Goal: Transaction & Acquisition: Purchase product/service

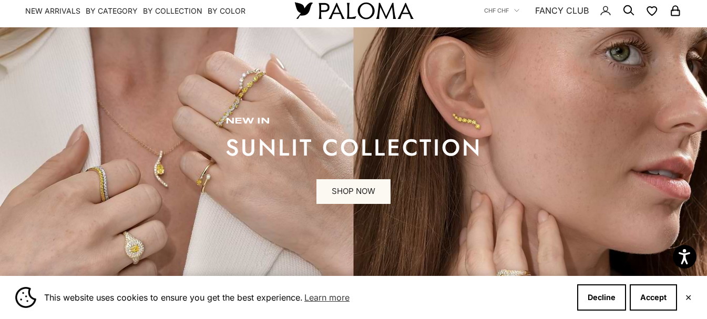
scroll to position [53, 0]
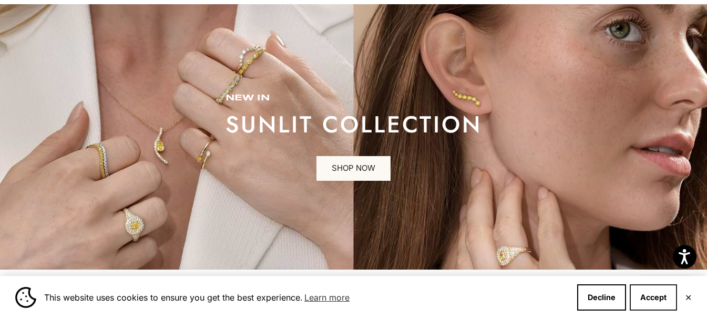
click at [648, 297] on button "Accept" at bounding box center [652, 297] width 47 height 26
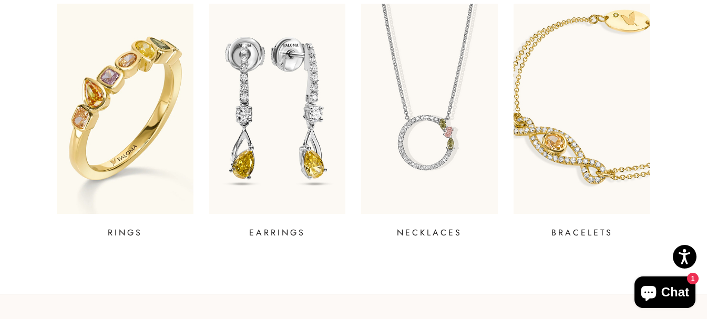
scroll to position [420, 0]
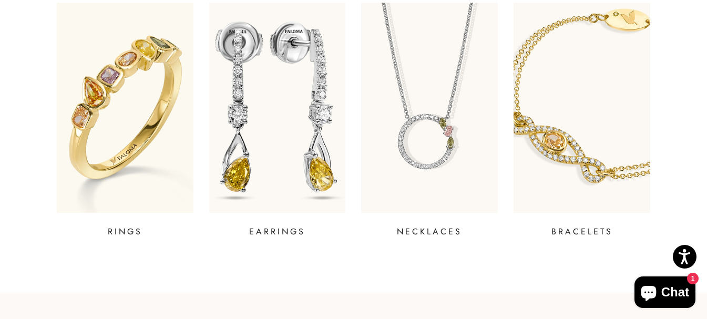
click at [322, 130] on img at bounding box center [277, 108] width 164 height 252
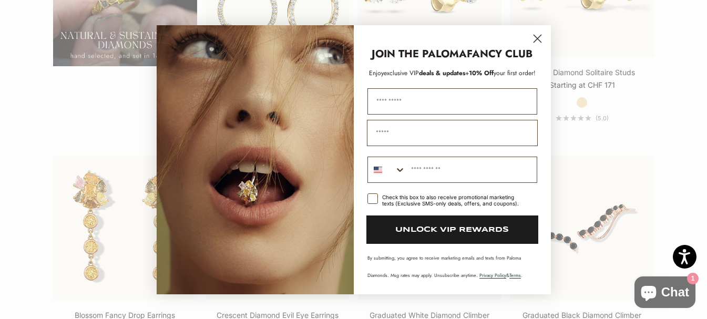
scroll to position [893, 0]
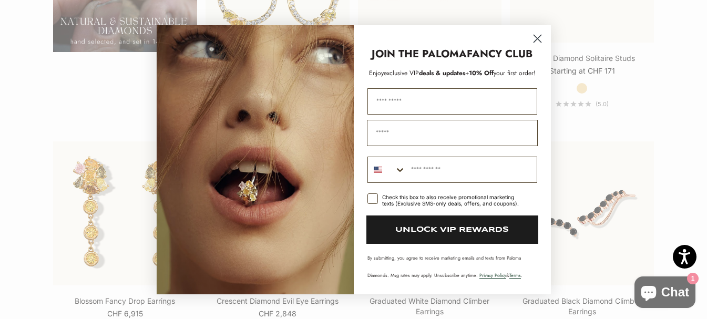
click at [535, 37] on icon "Close dialog" at bounding box center [536, 38] width 7 height 7
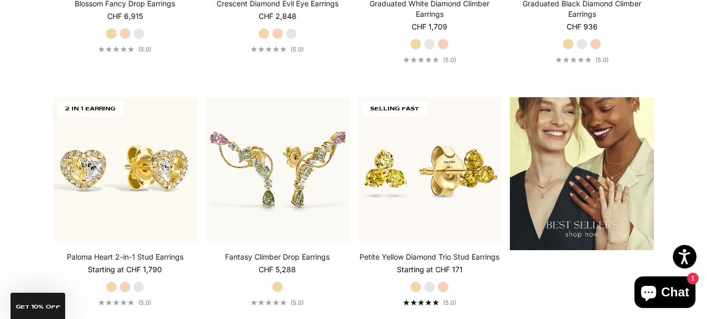
scroll to position [1208, 0]
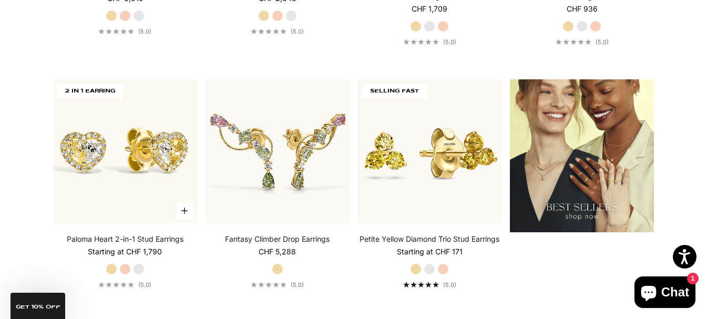
click at [125, 266] on label "Rose Gold" at bounding box center [125, 269] width 12 height 12
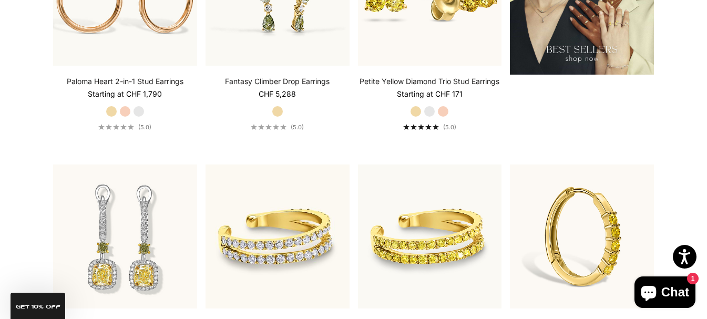
scroll to position [1419, 0]
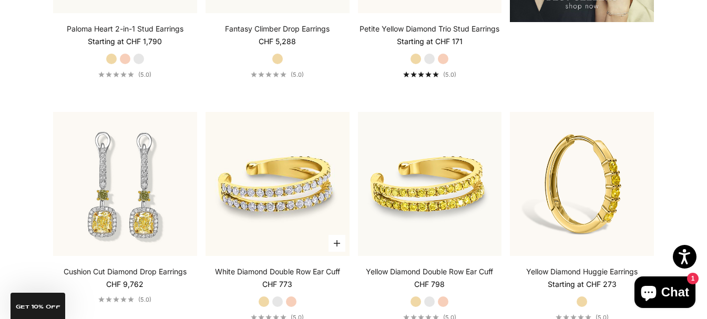
click at [288, 301] on label "Rose Gold" at bounding box center [291, 302] width 12 height 12
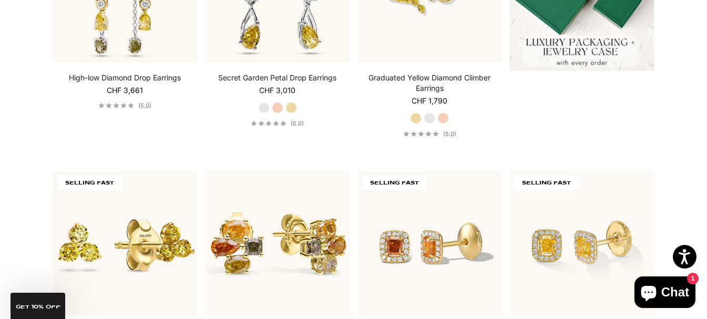
scroll to position [0, 0]
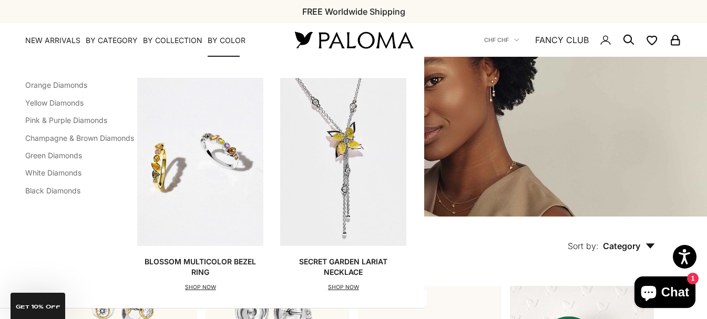
click at [344, 152] on img "Primary navigation" at bounding box center [343, 162] width 126 height 168
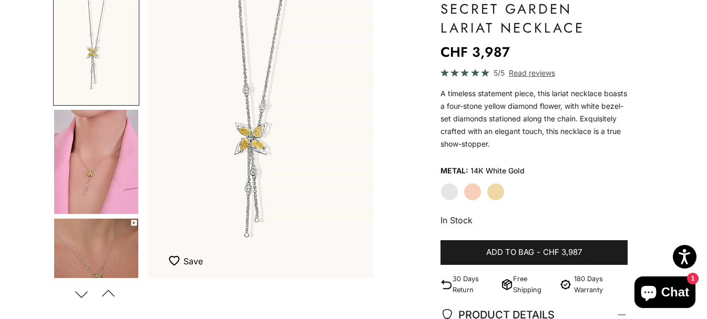
scroll to position [105, 0]
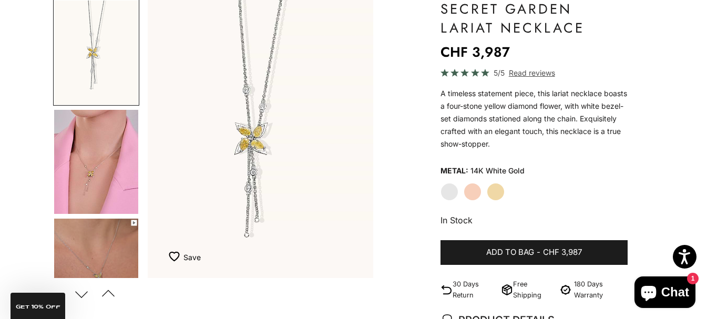
click at [469, 192] on label "Rose Gold" at bounding box center [472, 192] width 18 height 18
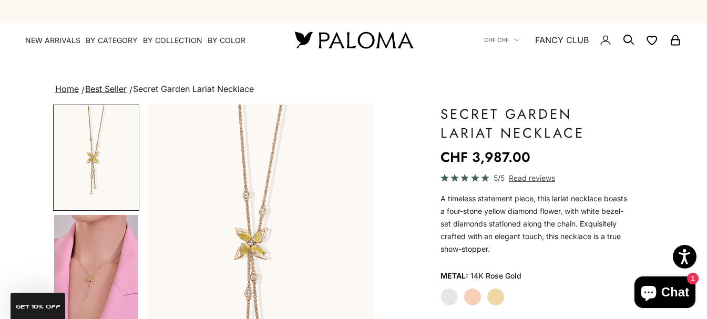
click at [81, 284] on img "Go to item 4" at bounding box center [96, 267] width 84 height 104
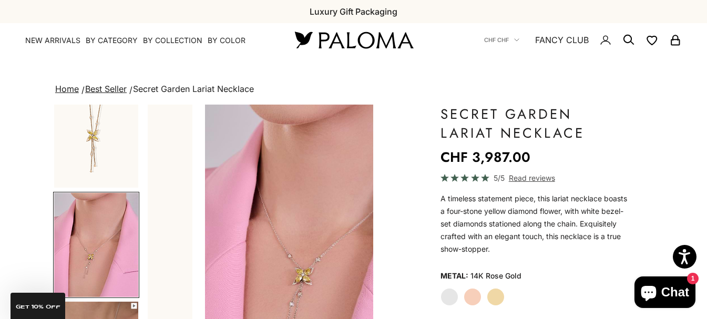
scroll to position [0, 238]
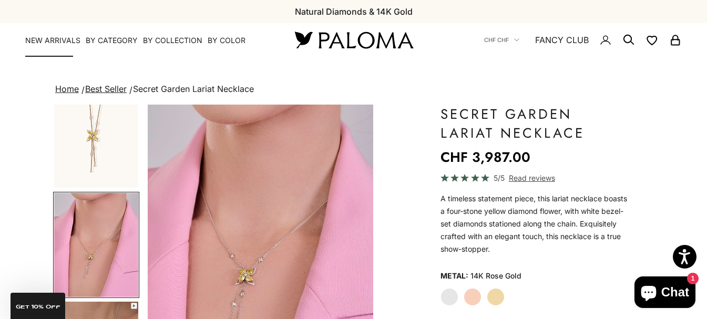
click at [68, 35] on link "NEW ARRIVALS" at bounding box center [52, 40] width 55 height 11
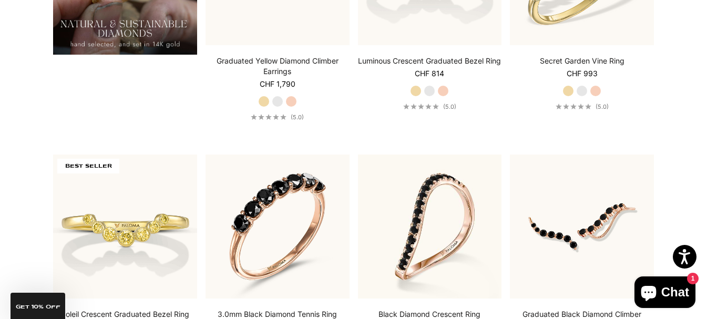
scroll to position [893, 0]
